Goal: Task Accomplishment & Management: Manage account settings

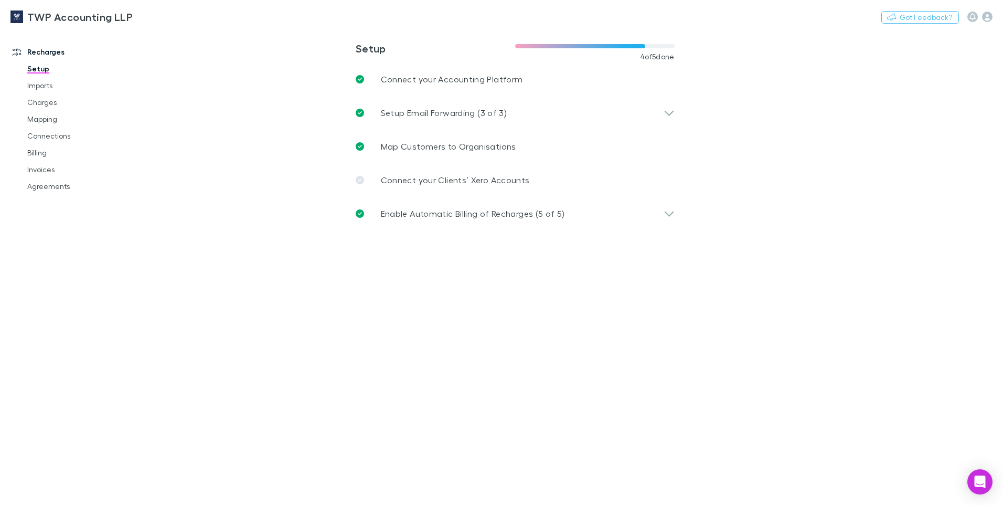
click at [39, 149] on link "Billing" at bounding box center [79, 152] width 125 height 17
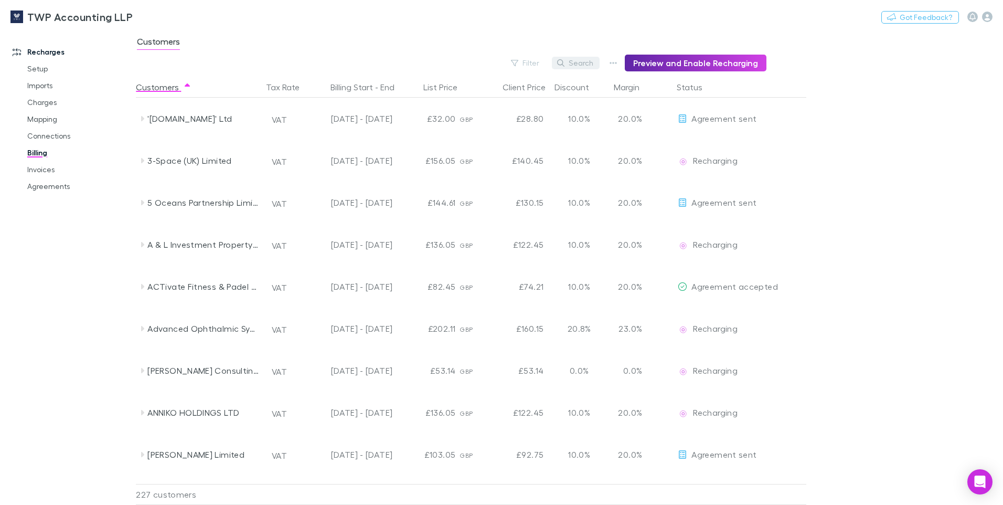
click at [583, 63] on button "Search" at bounding box center [576, 63] width 48 height 13
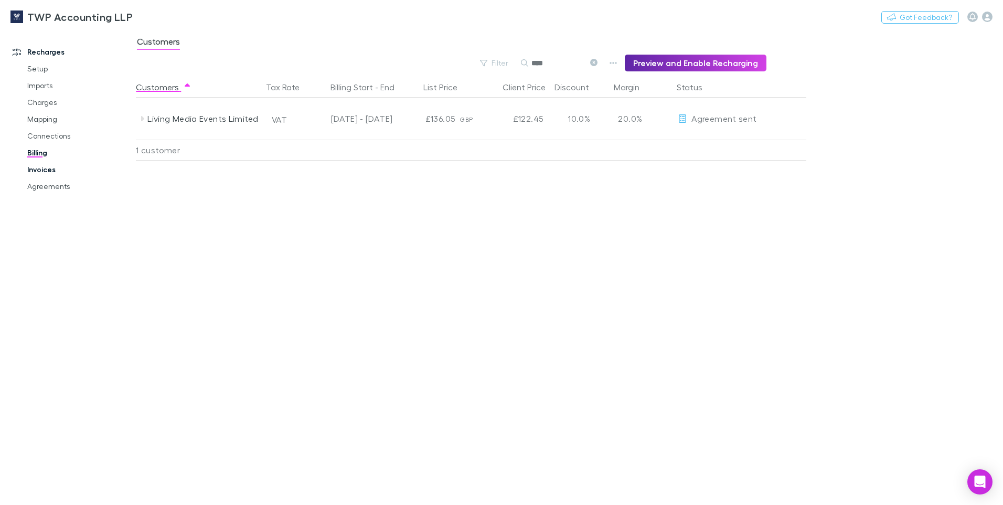
type input "****"
click at [60, 170] on link "Invoices" at bounding box center [79, 169] width 125 height 17
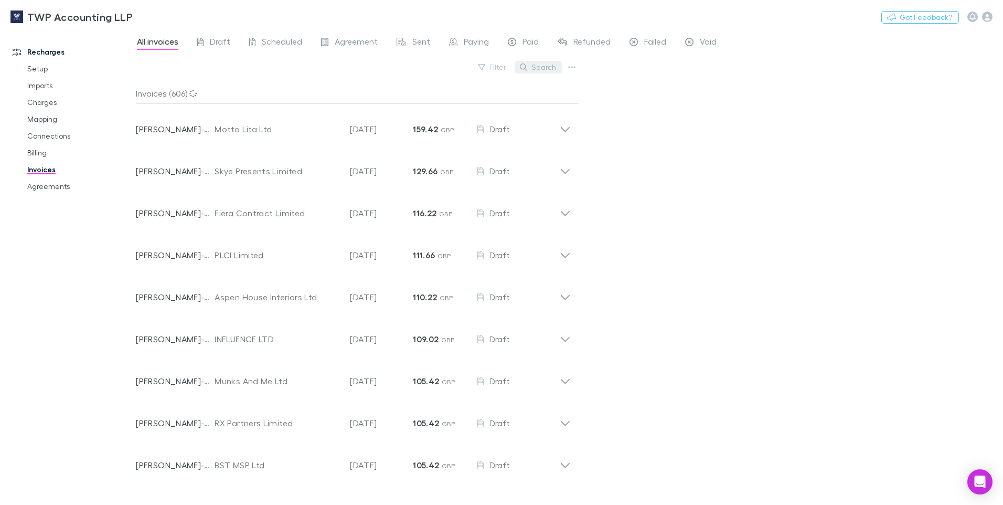
click at [540, 67] on button "Search" at bounding box center [539, 67] width 48 height 13
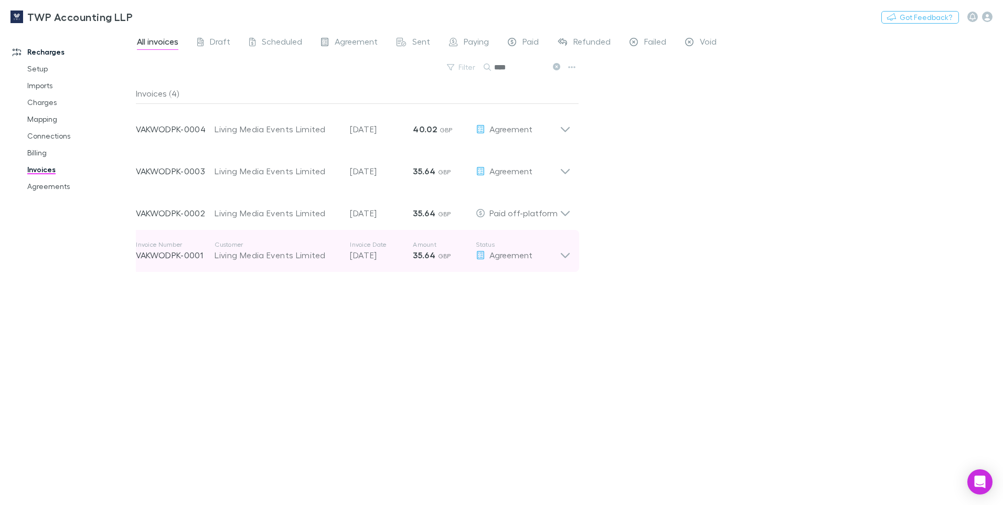
type input "****"
click at [434, 256] on strong "35.64" at bounding box center [424, 255] width 23 height 10
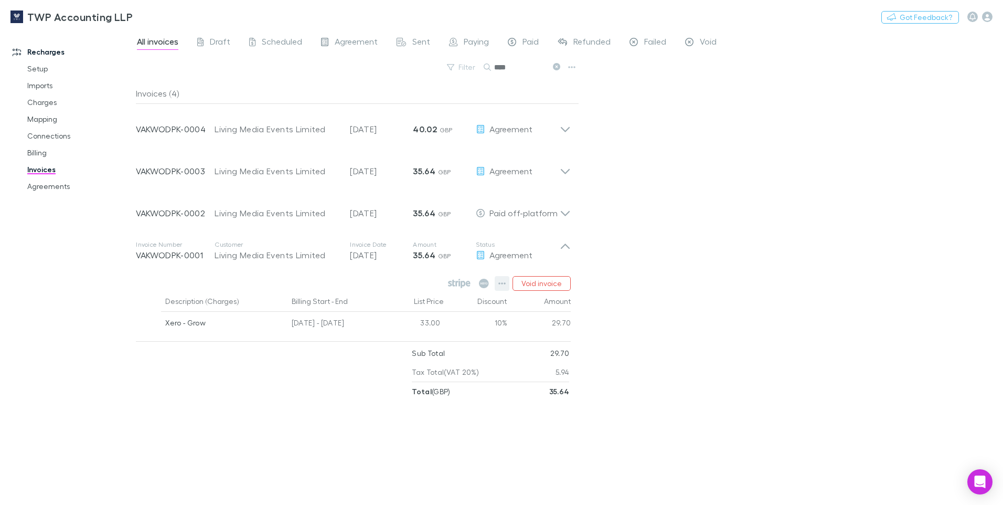
click at [505, 282] on icon "button" at bounding box center [501, 283] width 7 height 8
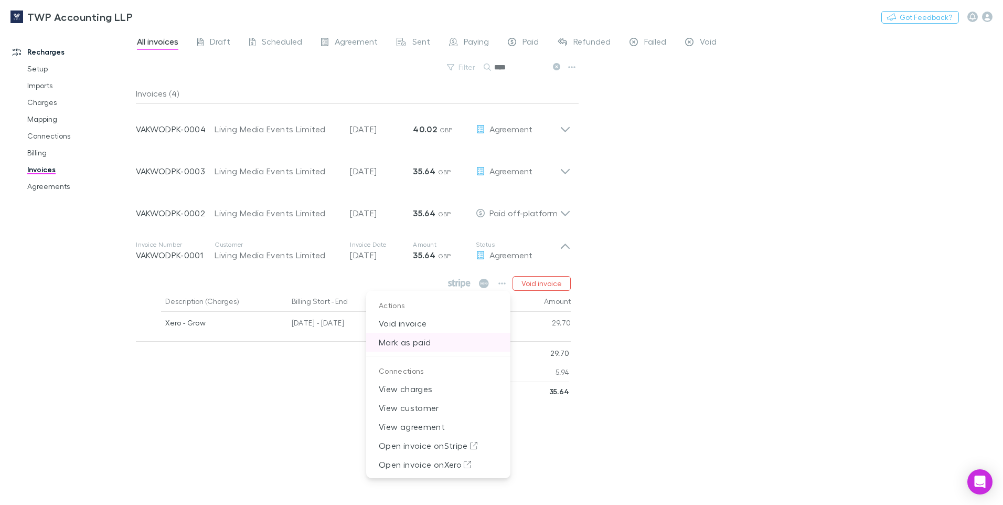
click at [418, 342] on p "Mark as paid" at bounding box center [438, 342] width 144 height 19
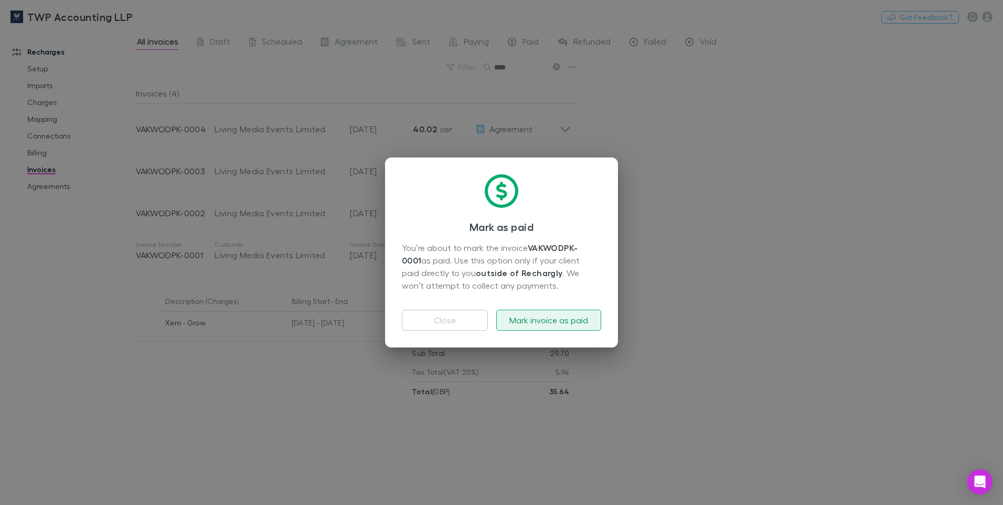
click at [524, 321] on button "Mark invoice as paid" at bounding box center [548, 319] width 105 height 21
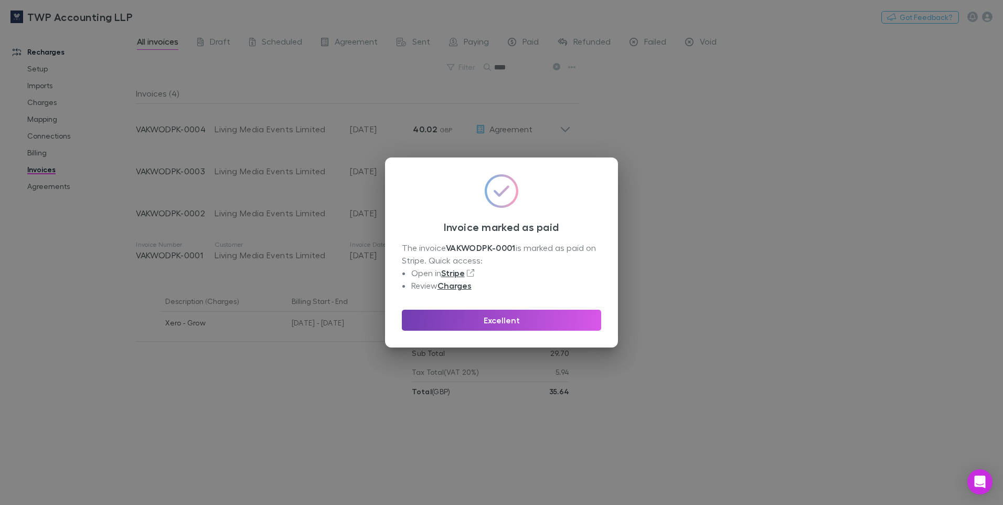
click at [566, 319] on button "Excellent" at bounding box center [501, 319] width 199 height 21
